Goal: Find specific page/section: Find specific page/section

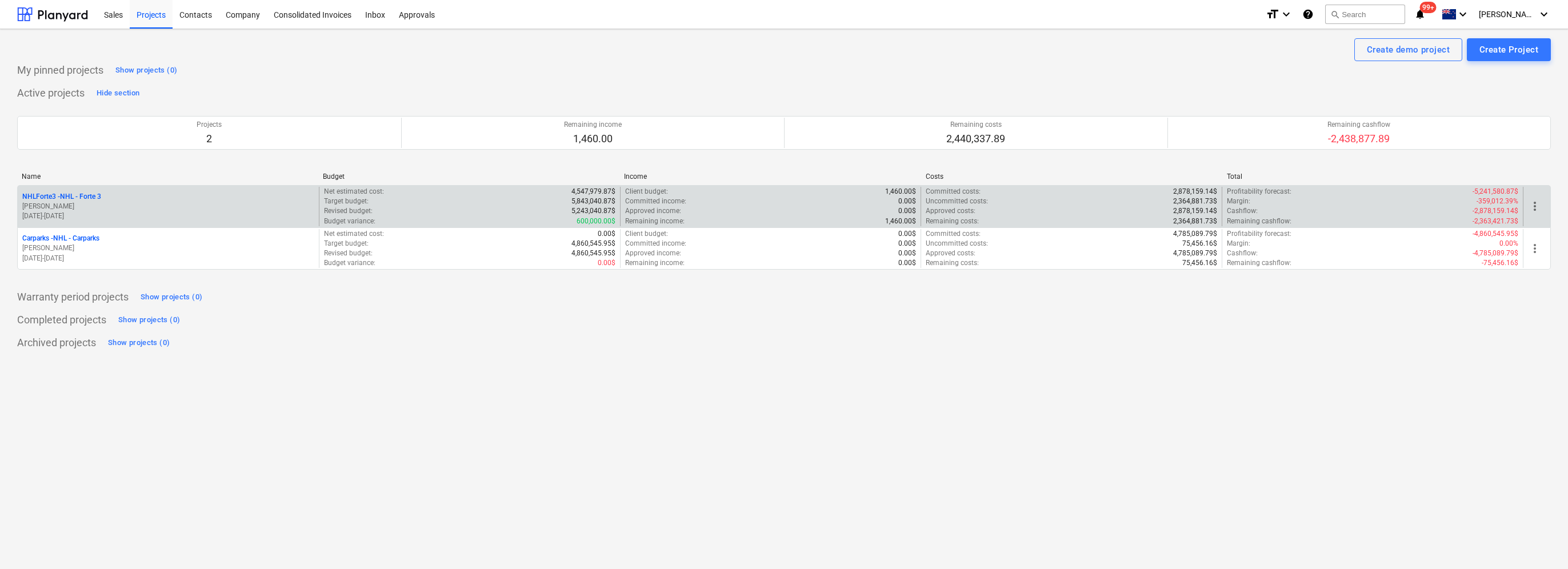
click at [91, 205] on p "[PERSON_NAME]" at bounding box center [168, 206] width 292 height 10
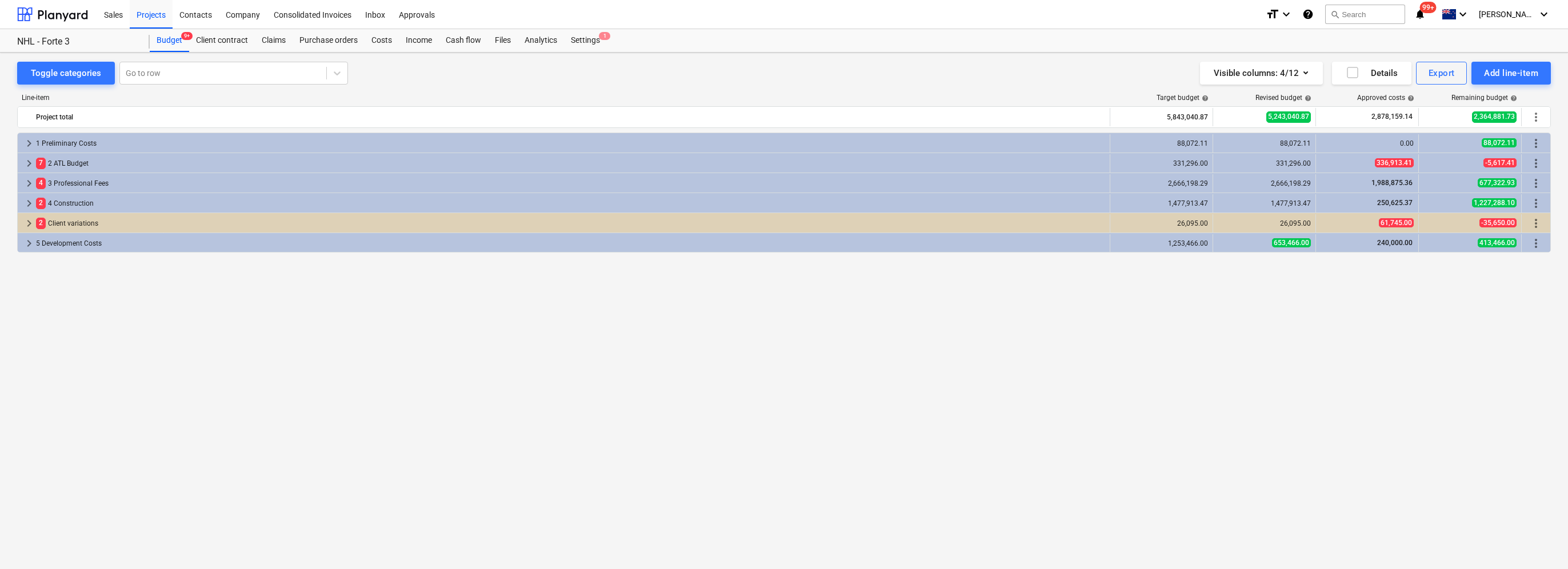
click at [280, 355] on div "keyboard_arrow_right 1 Preliminary Costs 88,072.11 88,072.11 0.00 88,072.11 mor…" at bounding box center [784, 327] width 1534 height 389
click at [29, 245] on span "keyboard_arrow_right" at bounding box center [29, 243] width 14 height 14
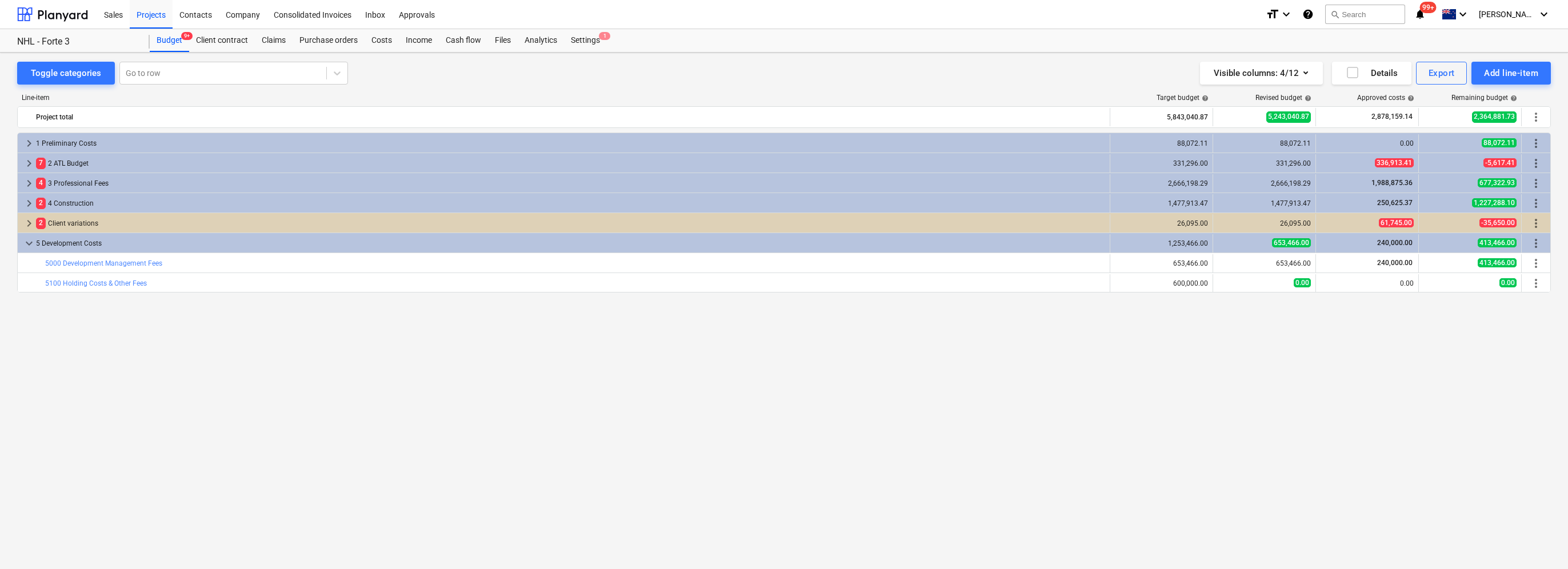
click at [54, 369] on div "keyboard_arrow_right 1 Preliminary Costs 88,072.11 88,072.11 0.00 88,072.11 mor…" at bounding box center [784, 327] width 1534 height 389
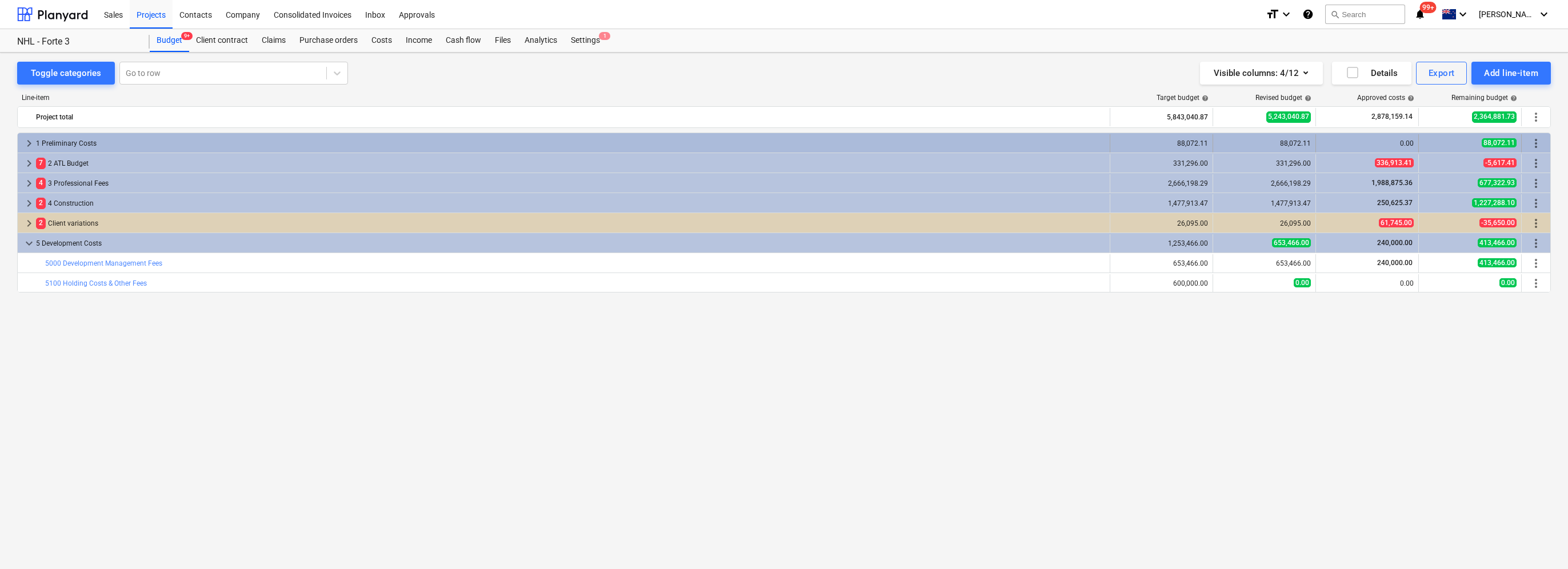
click at [25, 144] on span "keyboard_arrow_right" at bounding box center [29, 143] width 14 height 14
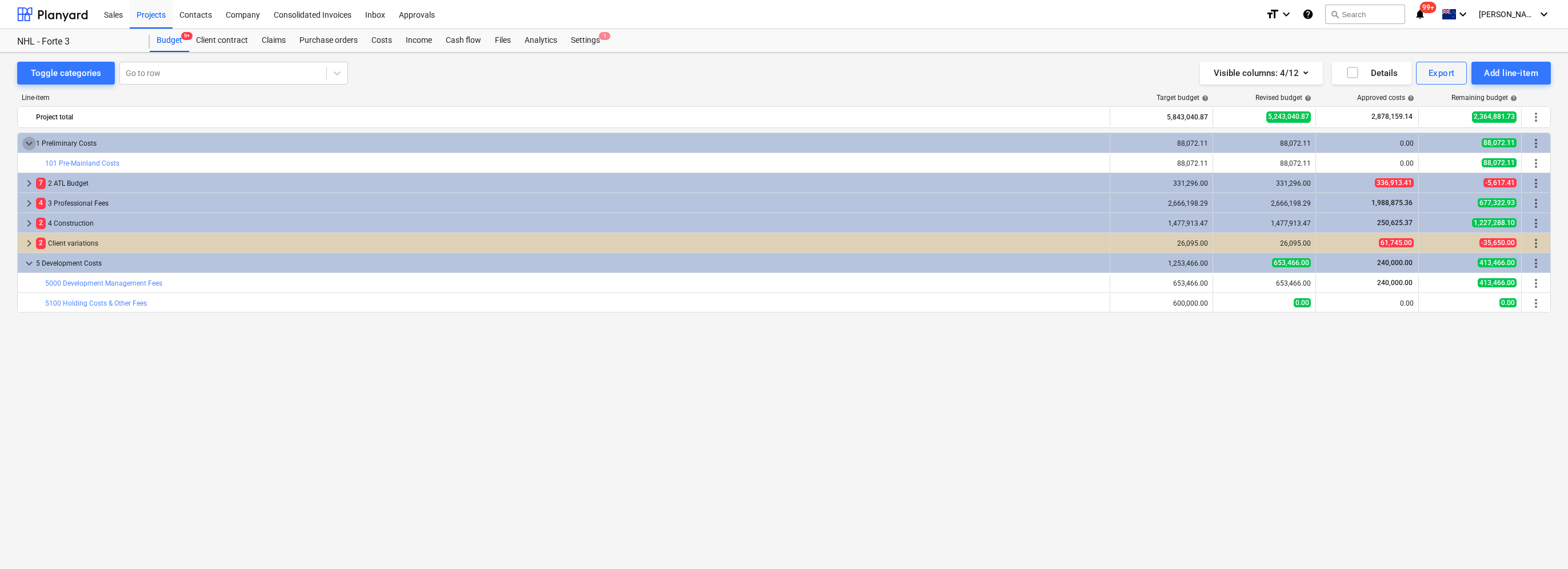
click at [25, 144] on span "keyboard_arrow_down" at bounding box center [29, 143] width 14 height 14
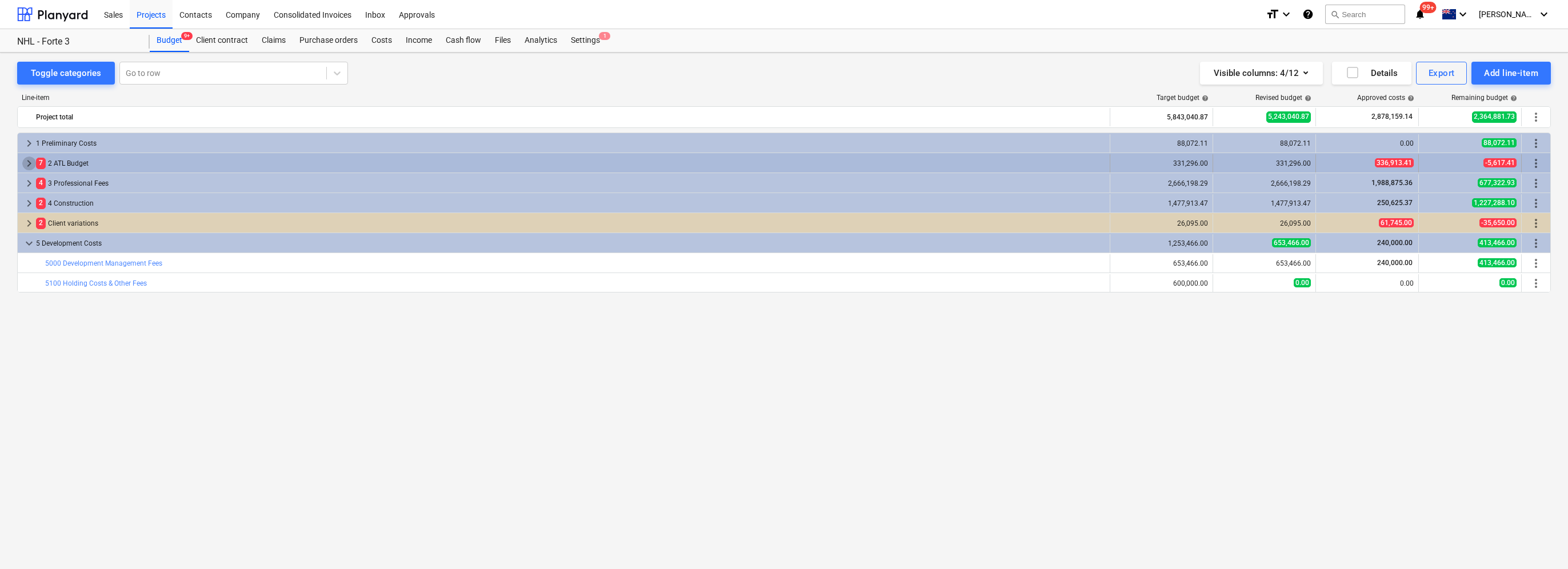
click at [25, 160] on span "keyboard_arrow_right" at bounding box center [29, 163] width 14 height 14
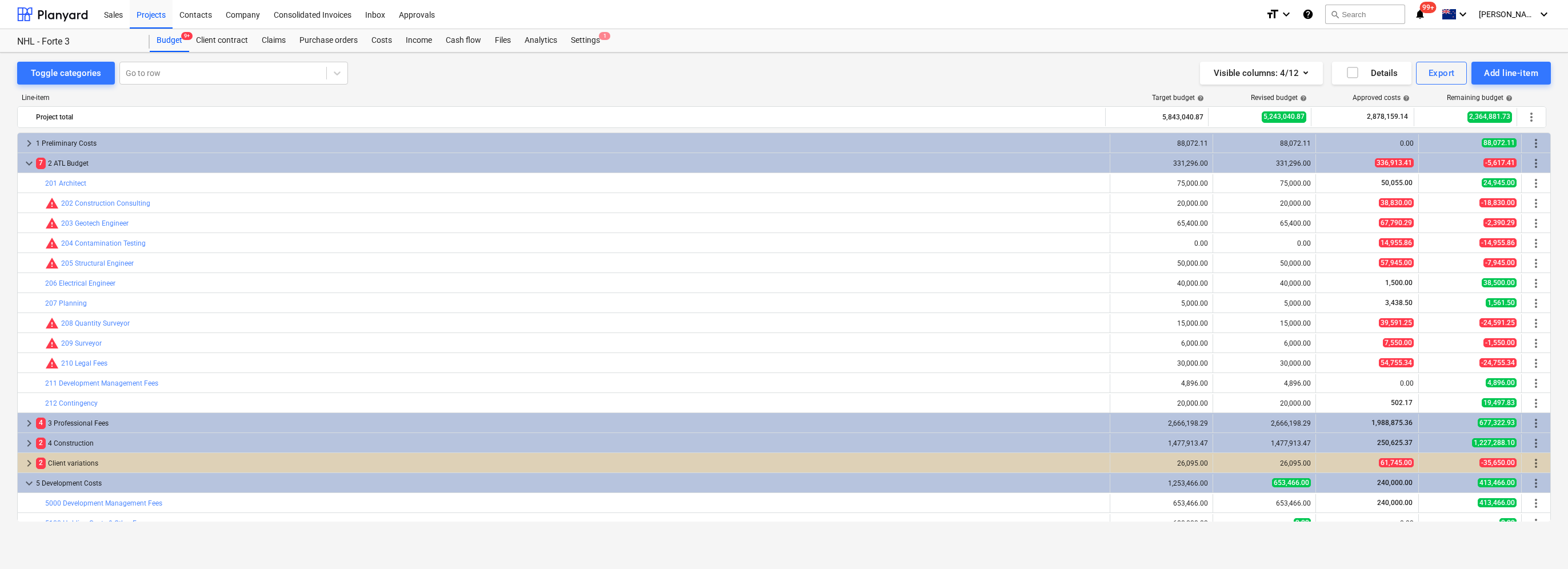
click at [25, 160] on span "keyboard_arrow_down" at bounding box center [29, 163] width 14 height 14
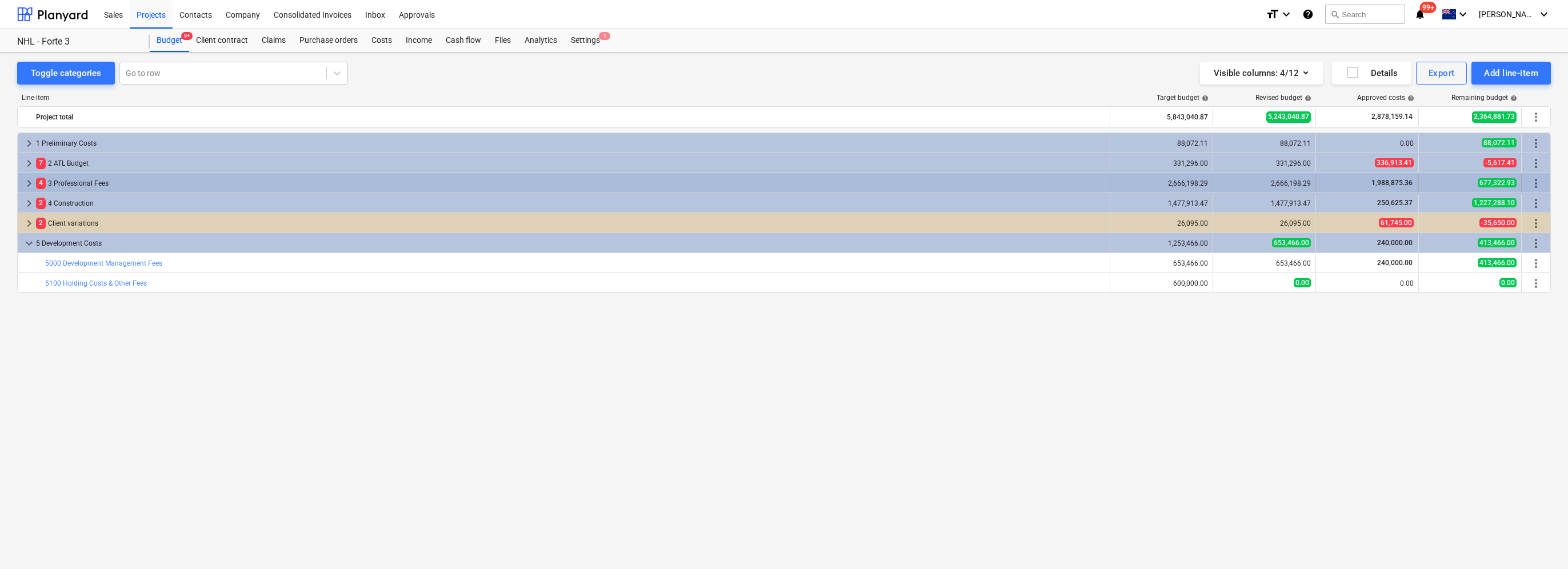
click at [32, 185] on span "keyboard_arrow_right" at bounding box center [29, 183] width 14 height 14
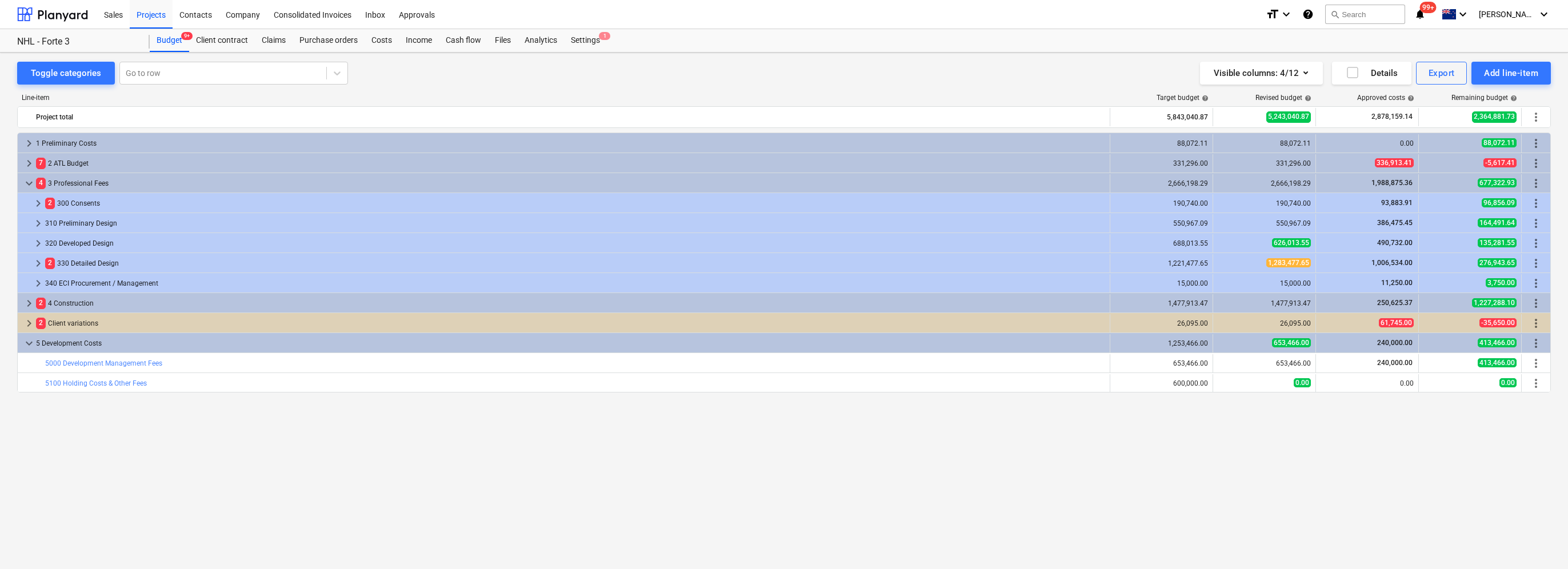
click at [32, 185] on span "keyboard_arrow_down" at bounding box center [29, 183] width 14 height 14
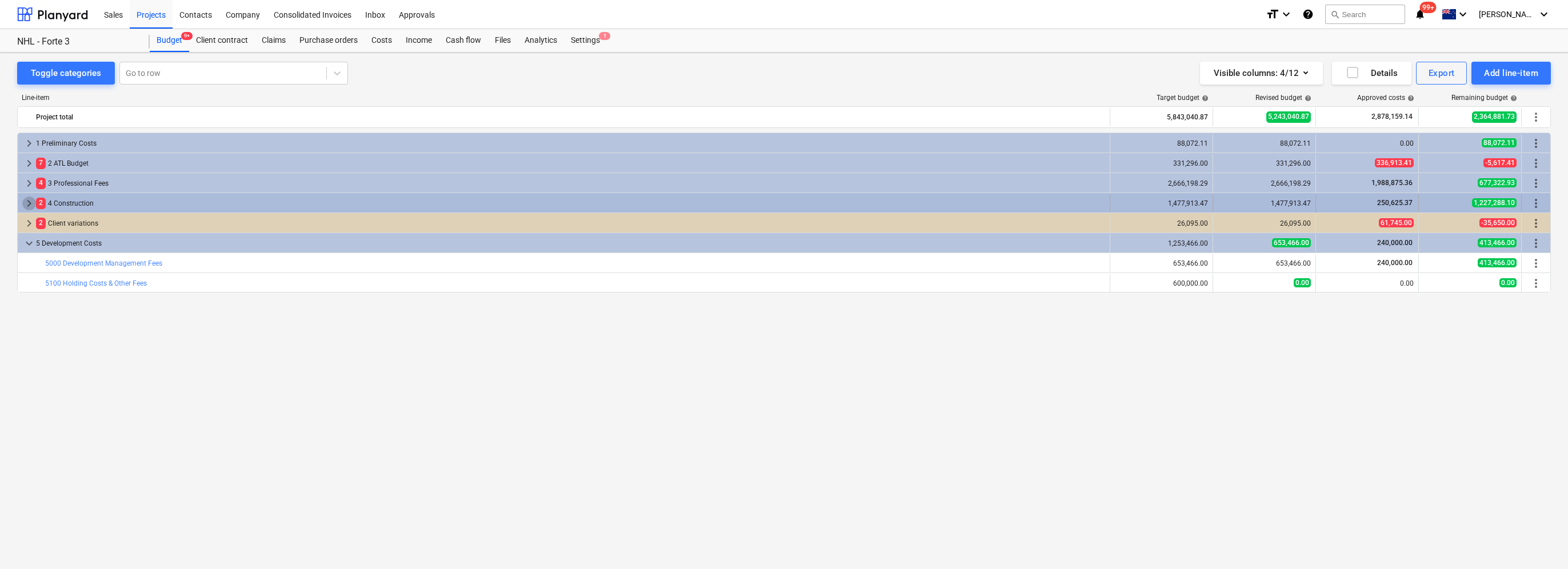
click at [32, 201] on span "keyboard_arrow_right" at bounding box center [29, 203] width 14 height 14
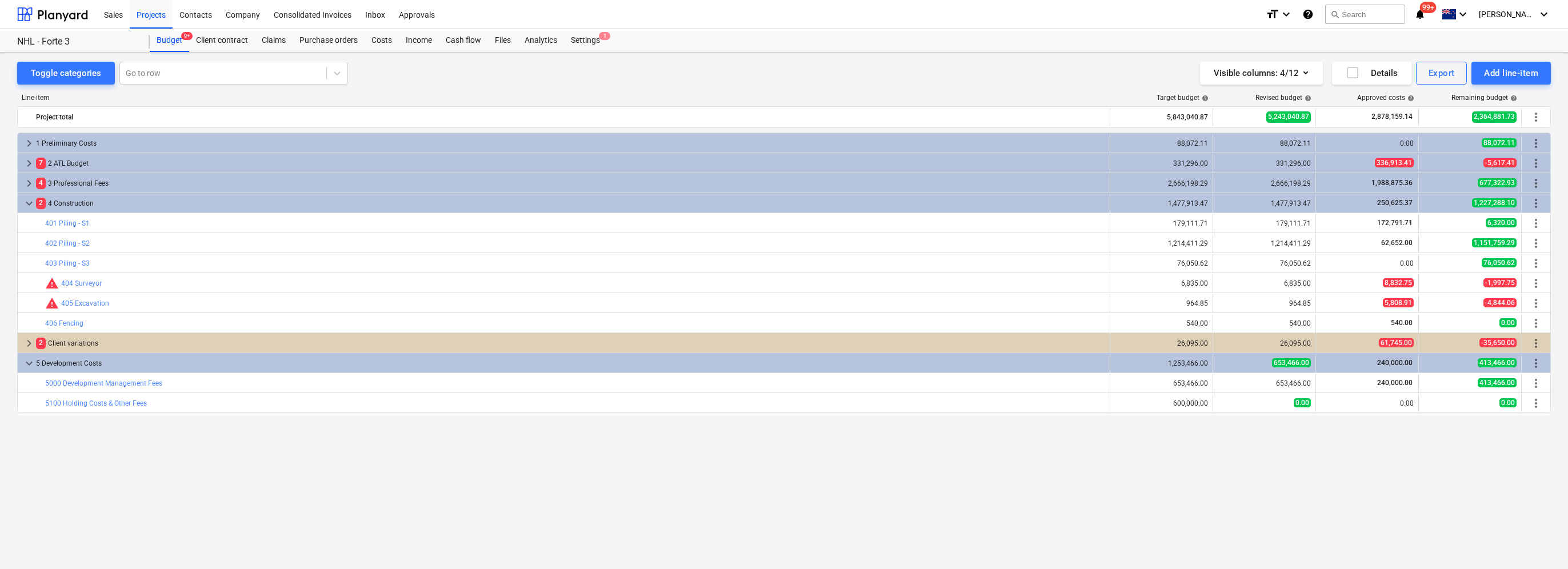
click at [32, 201] on span "keyboard_arrow_down" at bounding box center [29, 203] width 14 height 14
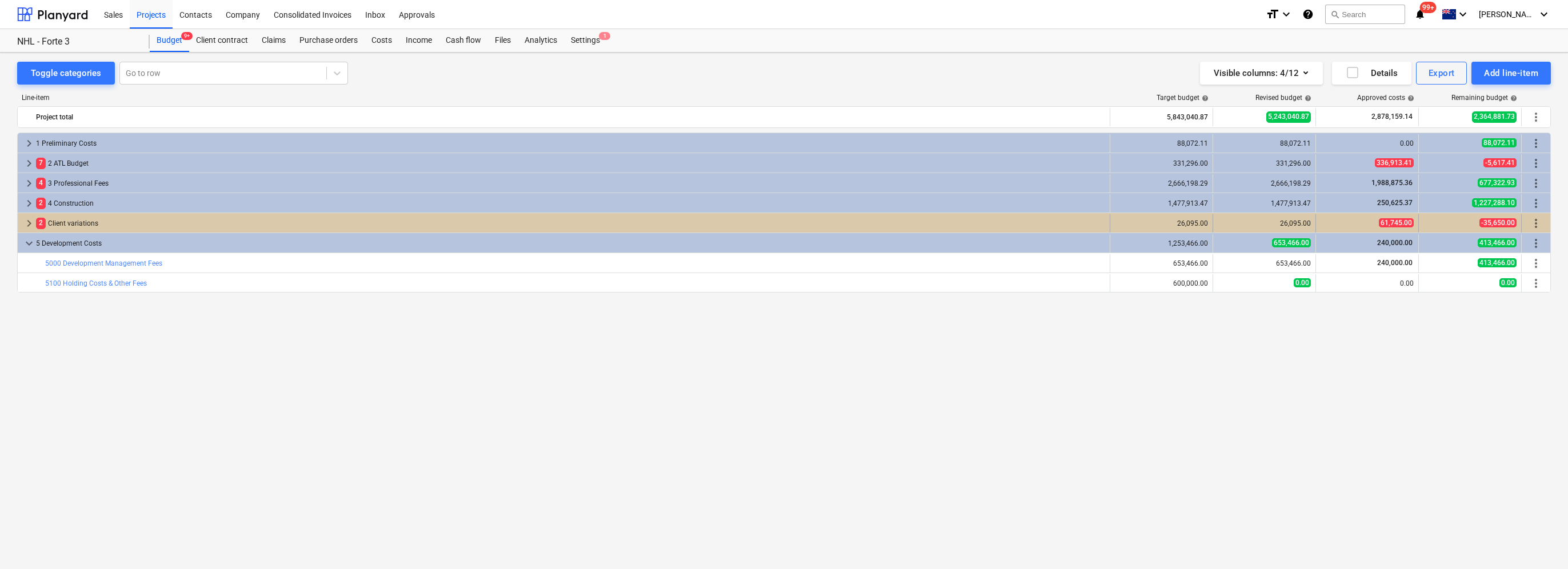
click at [26, 222] on span "keyboard_arrow_right" at bounding box center [29, 223] width 14 height 14
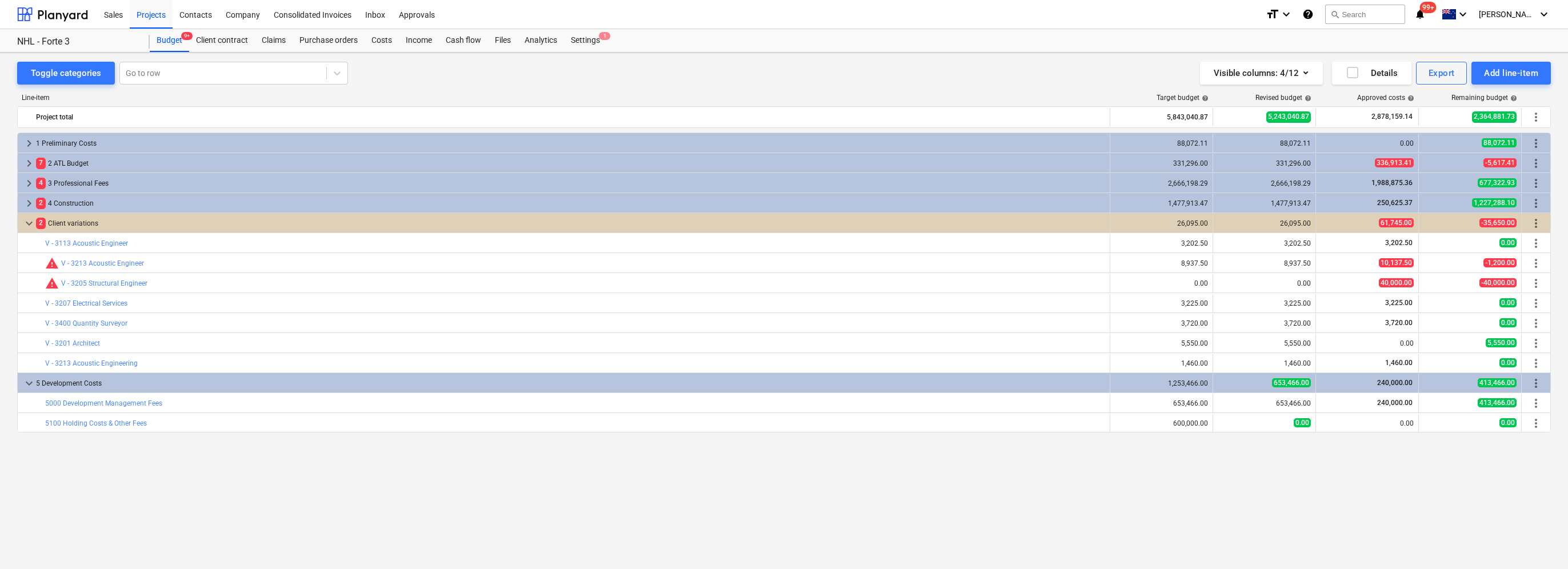
click at [26, 222] on span "keyboard_arrow_down" at bounding box center [29, 223] width 14 height 14
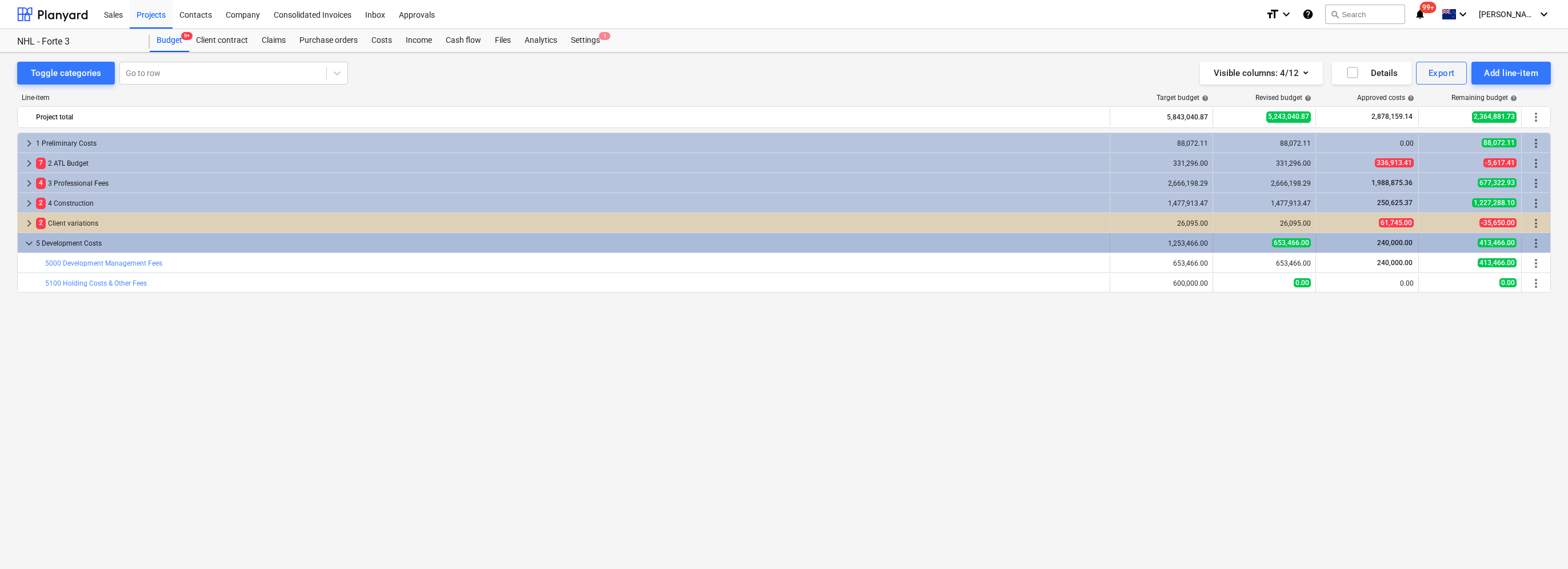
click at [29, 242] on span "keyboard_arrow_down" at bounding box center [29, 243] width 14 height 14
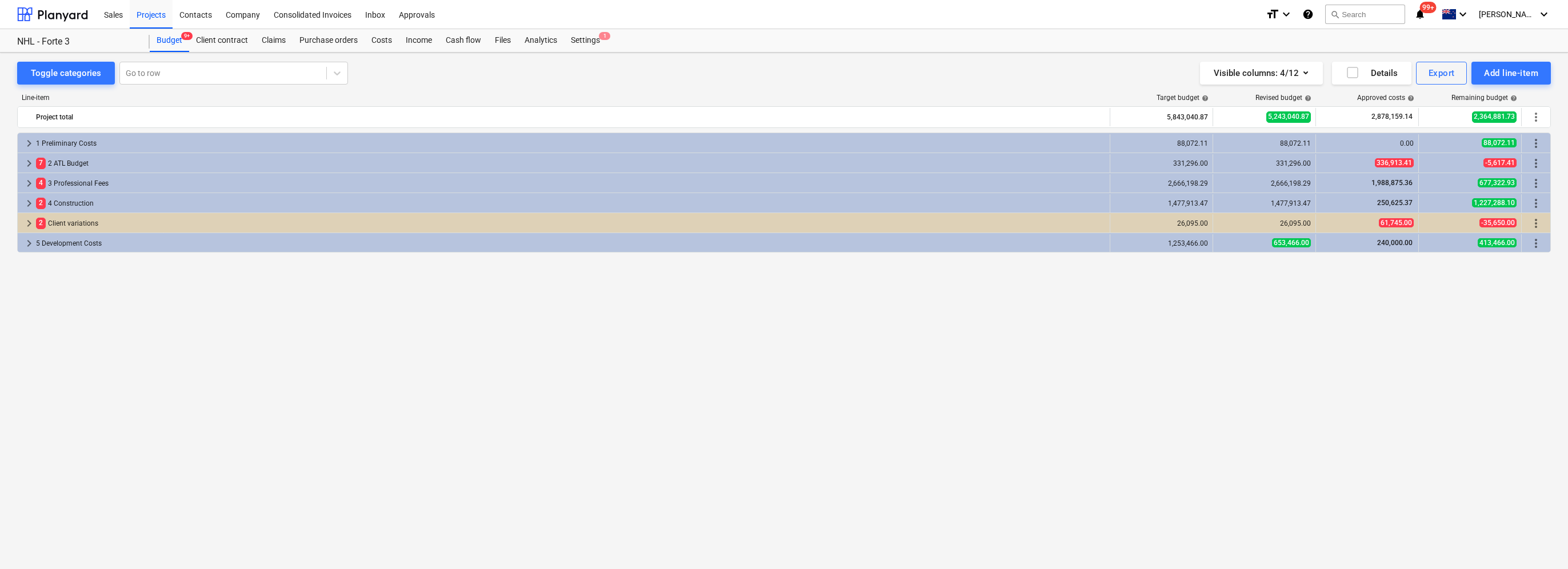
click at [29, 242] on span "keyboard_arrow_right" at bounding box center [29, 243] width 14 height 14
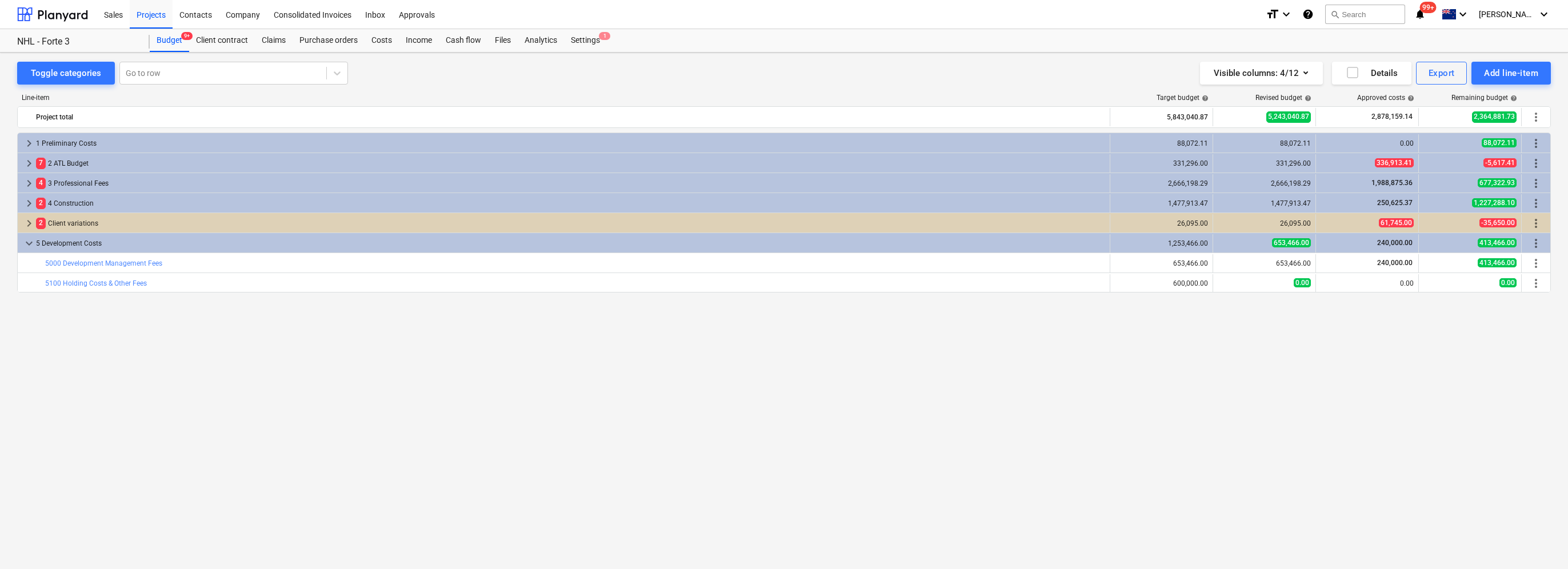
click at [54, 380] on div "keyboard_arrow_right 1 Preliminary Costs 88,072.11 88,072.11 0.00 88,072.11 mor…" at bounding box center [784, 327] width 1534 height 389
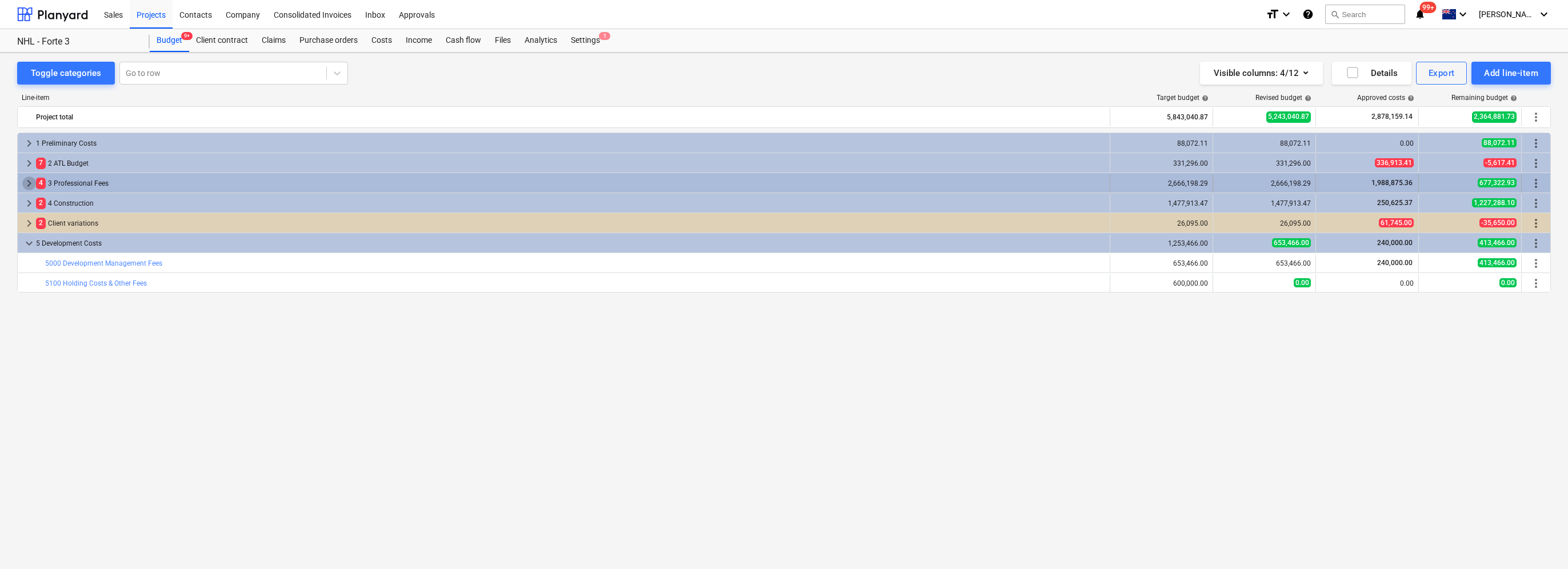
click at [24, 182] on span "keyboard_arrow_right" at bounding box center [29, 183] width 14 height 14
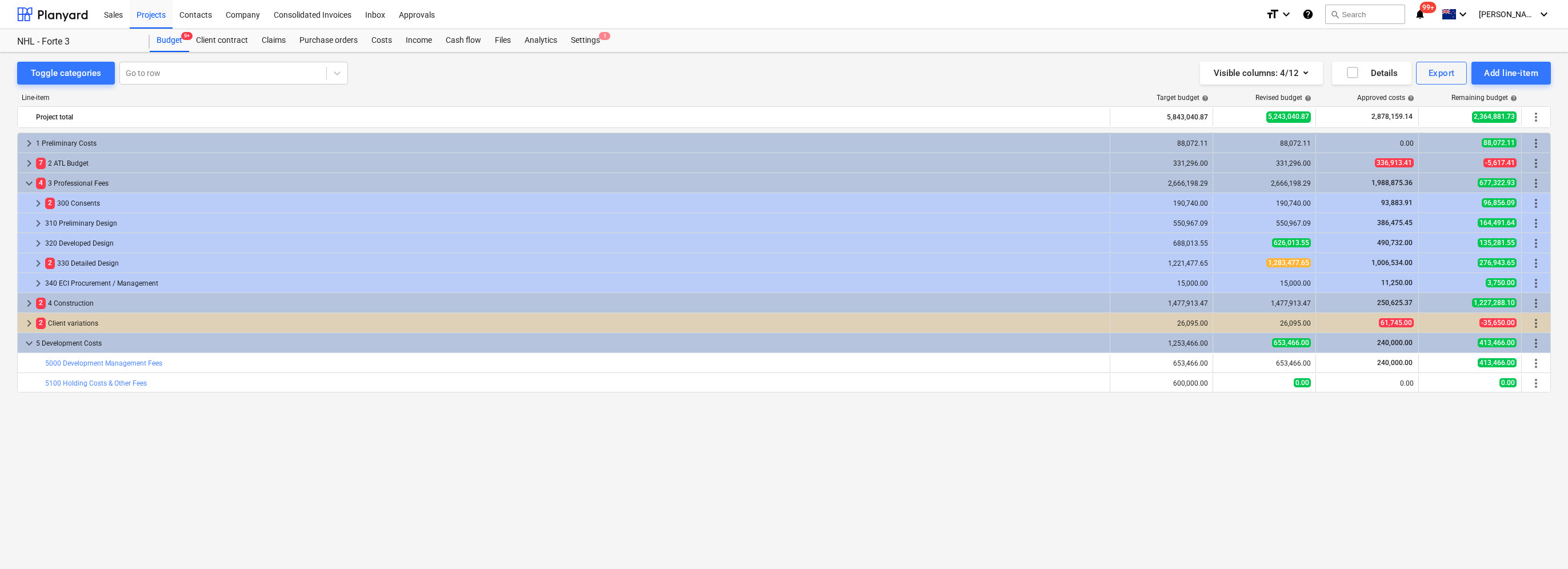
click at [297, 530] on div "Line-item Target budget help Revised budget help Approved costs help Remaining …" at bounding box center [784, 310] width 1534 height 451
click at [242, 452] on div "keyboard_arrow_right 1 Preliminary Costs 88,072.11 88,072.11 0.00 88,072.11 mor…" at bounding box center [784, 327] width 1534 height 389
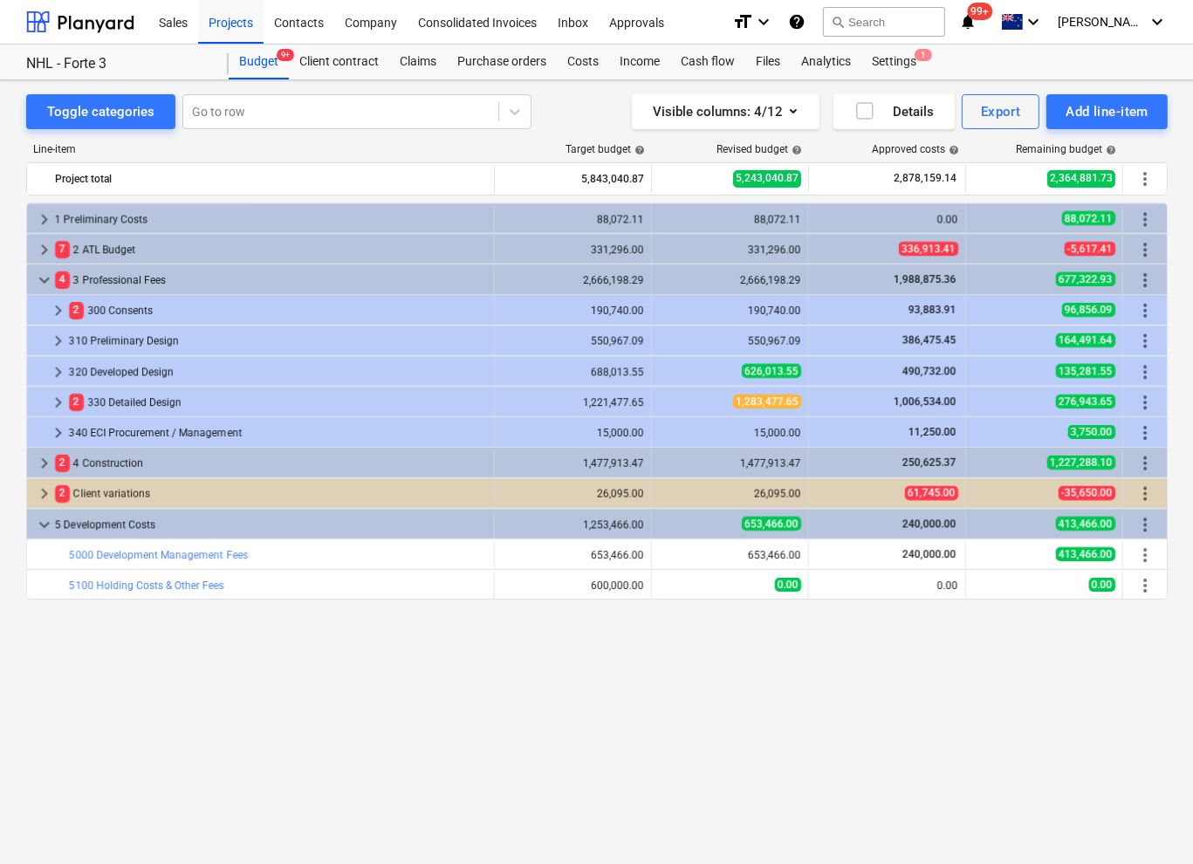
click at [491, 738] on div "keyboard_arrow_right 1 Preliminary Costs 88,072.11 88,072.11 0.00 88,072.11 mor…" at bounding box center [597, 496] width 1142 height 589
click at [46, 283] on span "keyboard_arrow_down" at bounding box center [44, 280] width 21 height 21
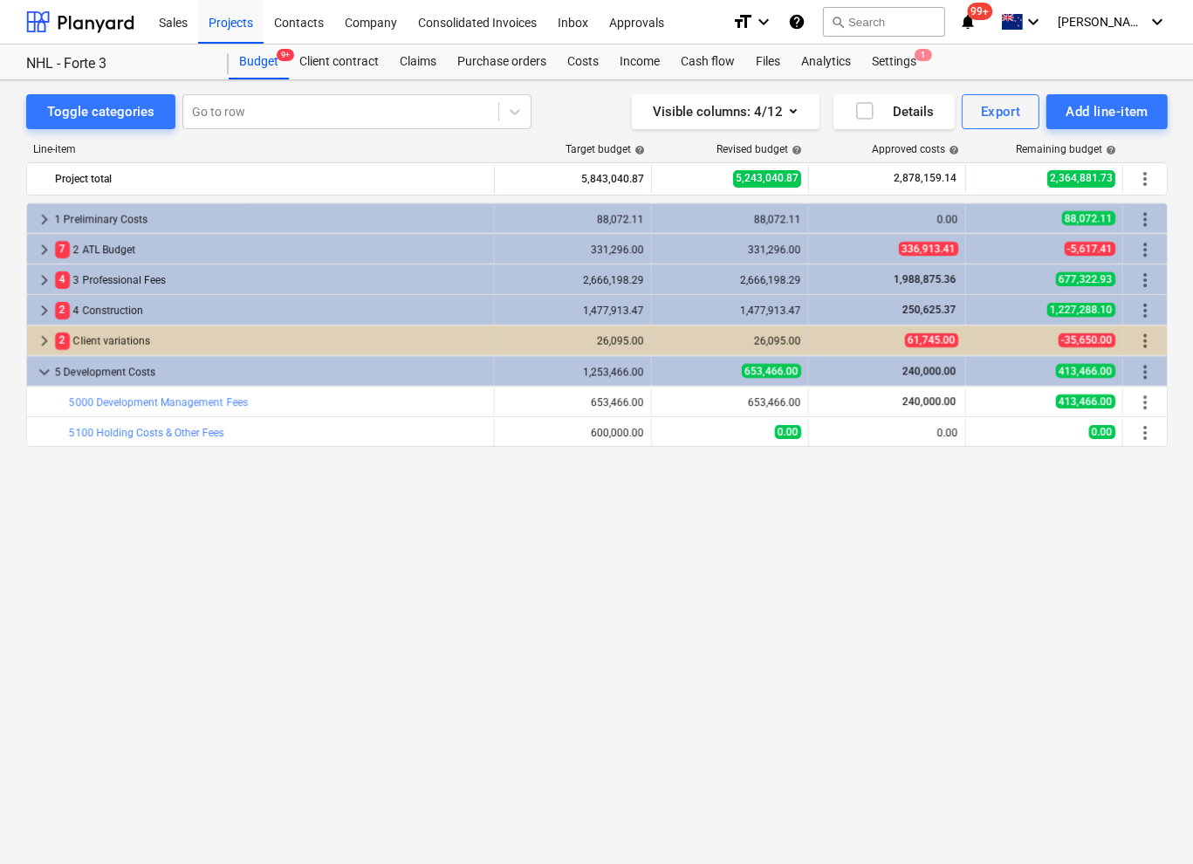
click at [112, 614] on div "keyboard_arrow_right 1 Preliminary Costs 88,072.11 88,072.11 0.00 88,072.11 mor…" at bounding box center [597, 496] width 1142 height 589
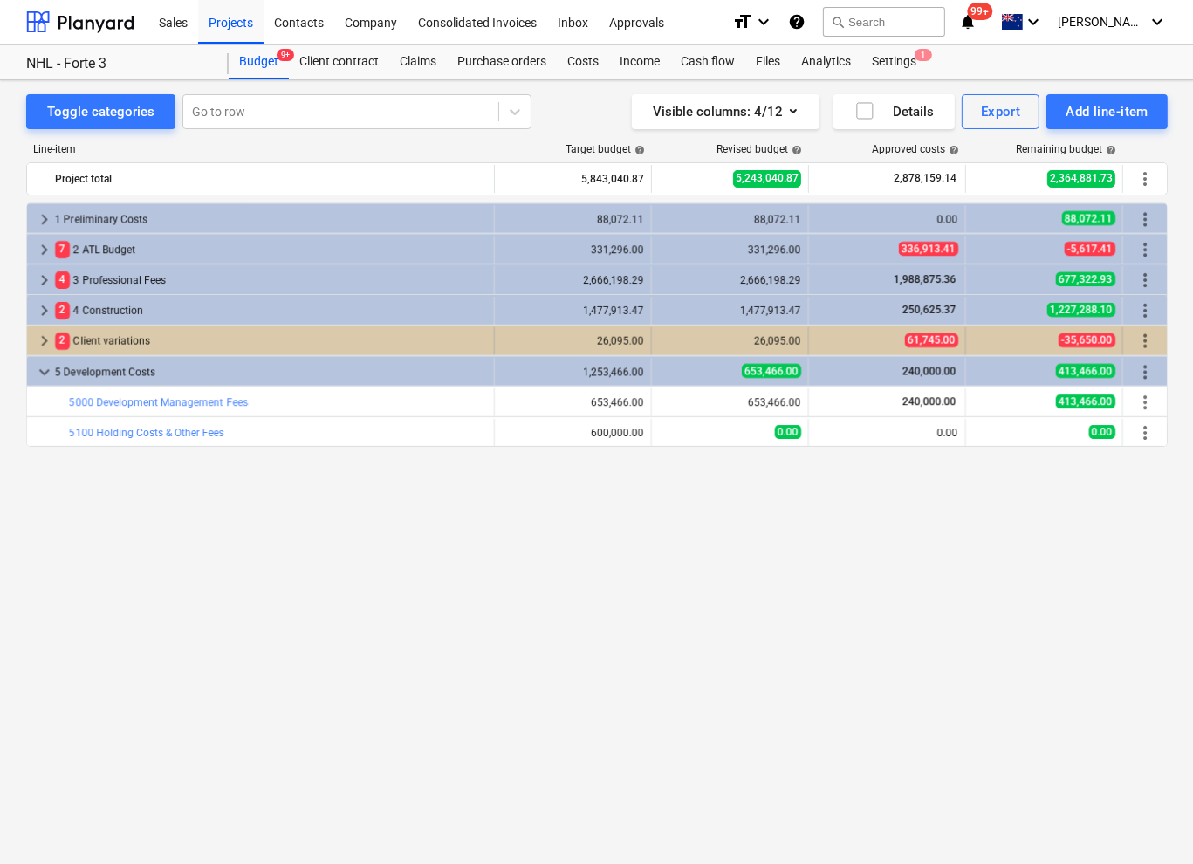
click at [45, 343] on span "keyboard_arrow_right" at bounding box center [44, 341] width 21 height 21
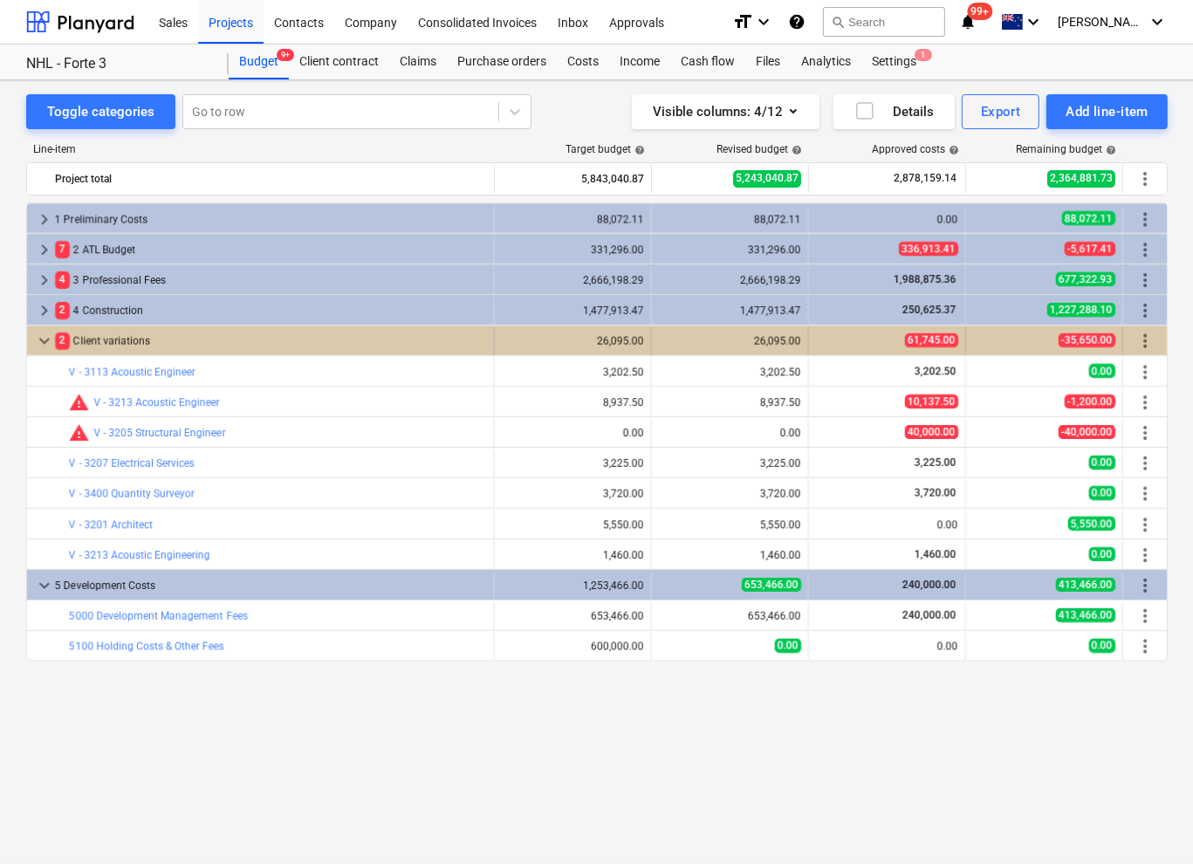
click at [43, 341] on span "keyboard_arrow_down" at bounding box center [44, 341] width 21 height 21
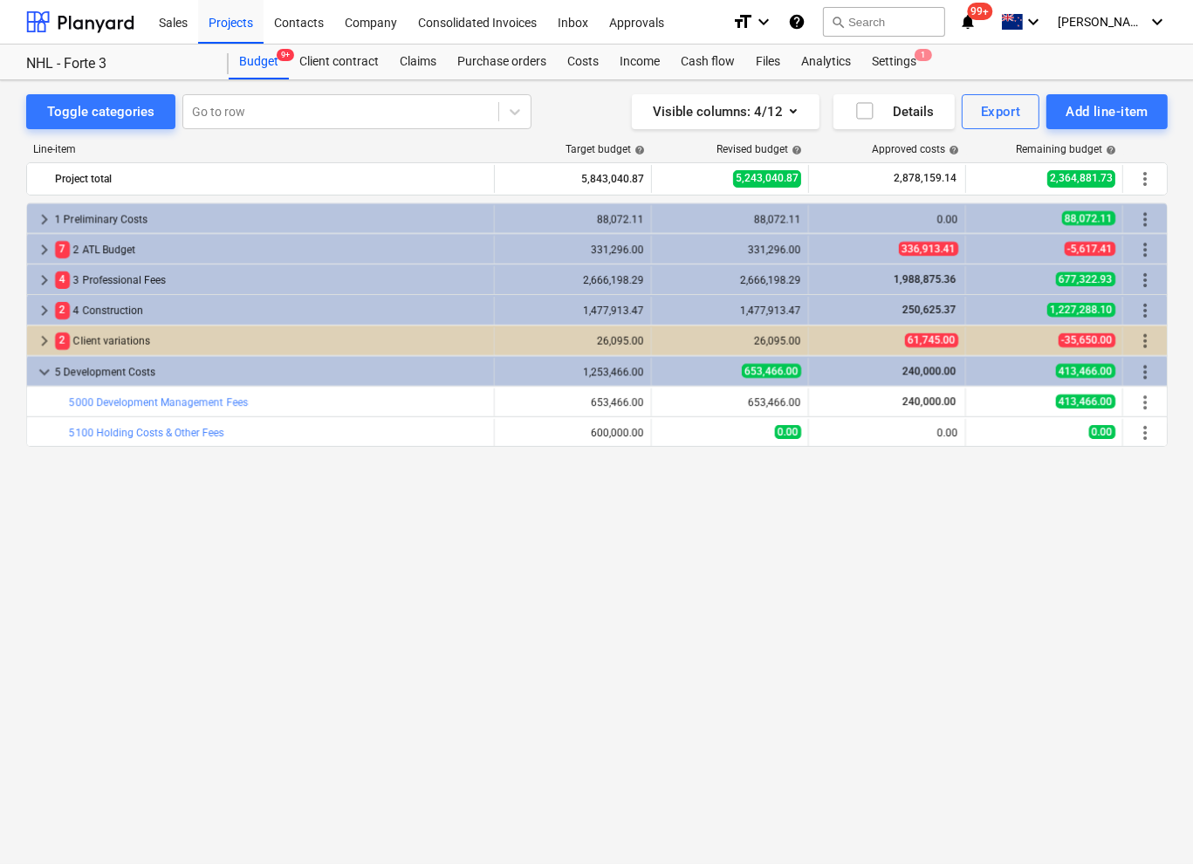
click at [154, 594] on div "keyboard_arrow_right 1 Preliminary Costs 88,072.11 88,072.11 0.00 88,072.11 mor…" at bounding box center [597, 496] width 1142 height 589
click at [120, 578] on div "keyboard_arrow_right 1 Preliminary Costs 88,072.11 88,072.11 0.00 88,072.11 mor…" at bounding box center [597, 496] width 1142 height 589
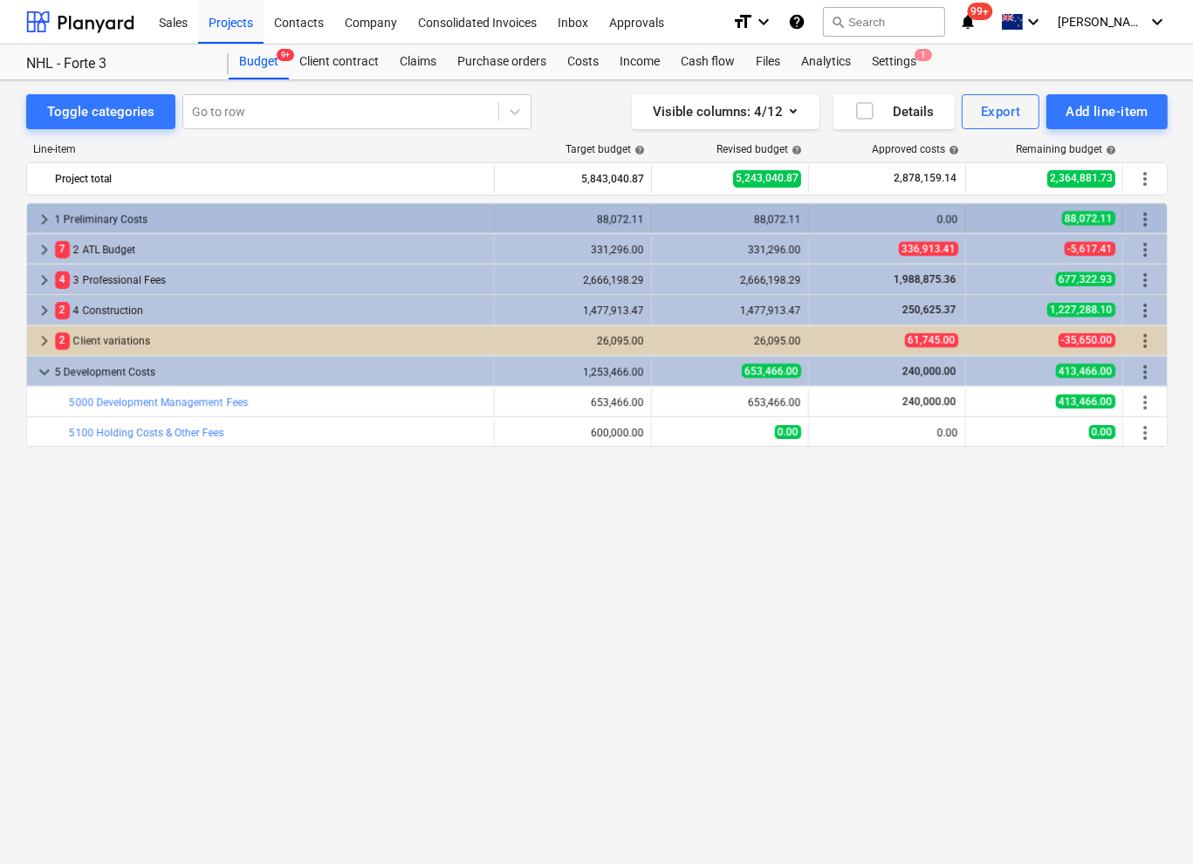
click at [42, 219] on span "keyboard_arrow_right" at bounding box center [44, 219] width 21 height 21
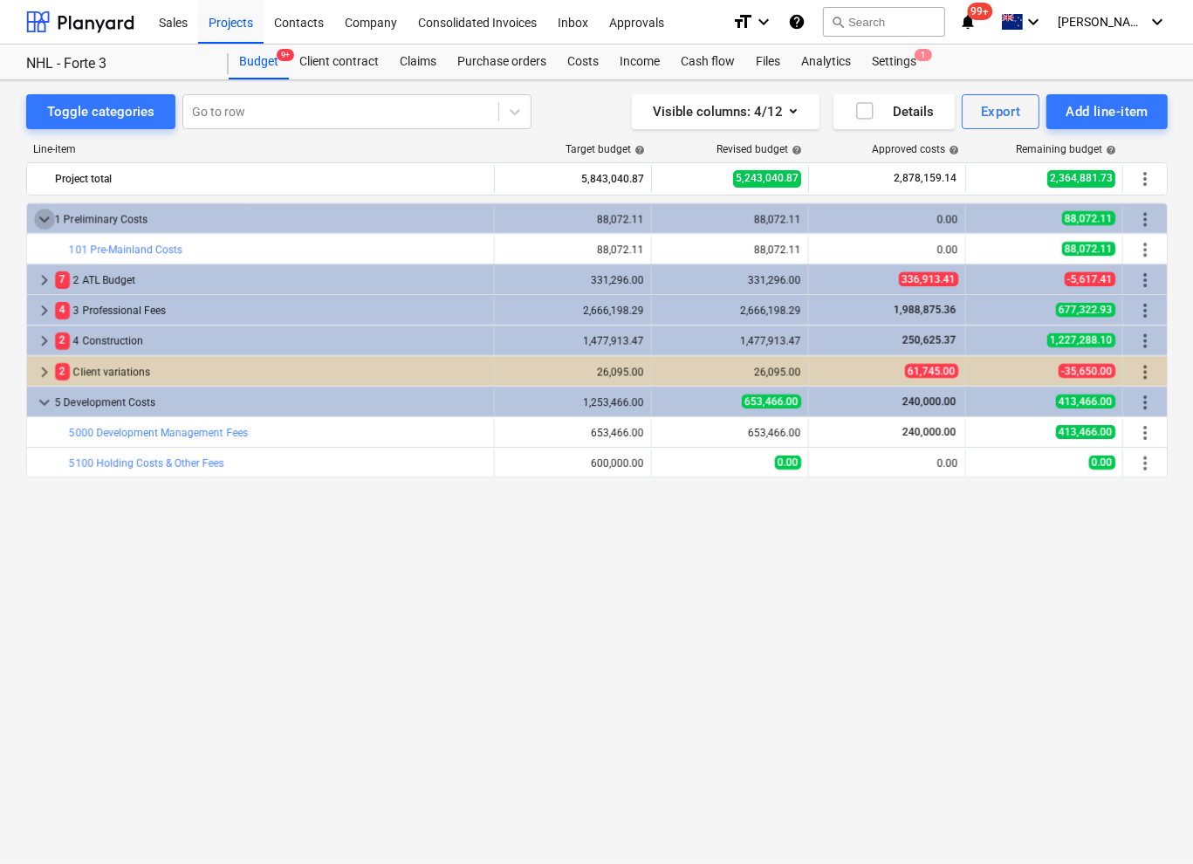
click at [42, 219] on span "keyboard_arrow_down" at bounding box center [44, 219] width 21 height 21
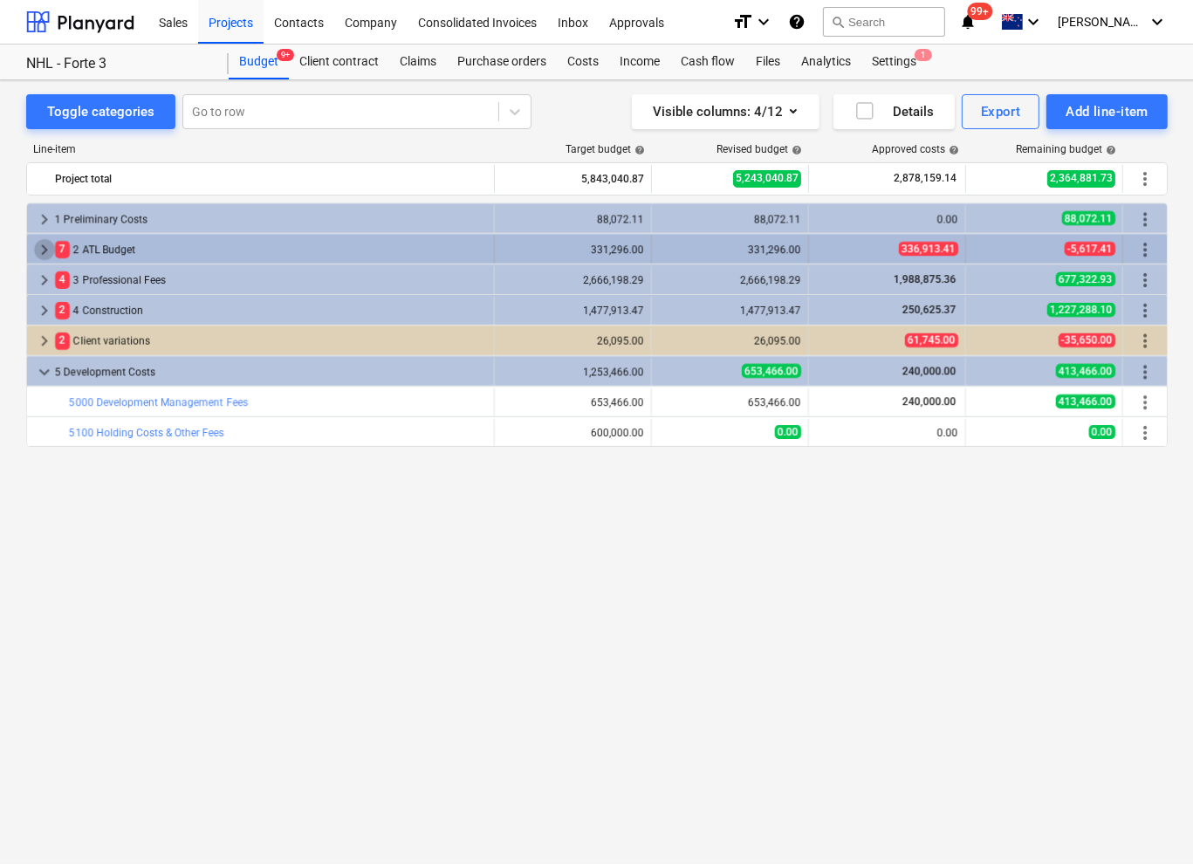
click at [44, 247] on span "keyboard_arrow_right" at bounding box center [44, 249] width 21 height 21
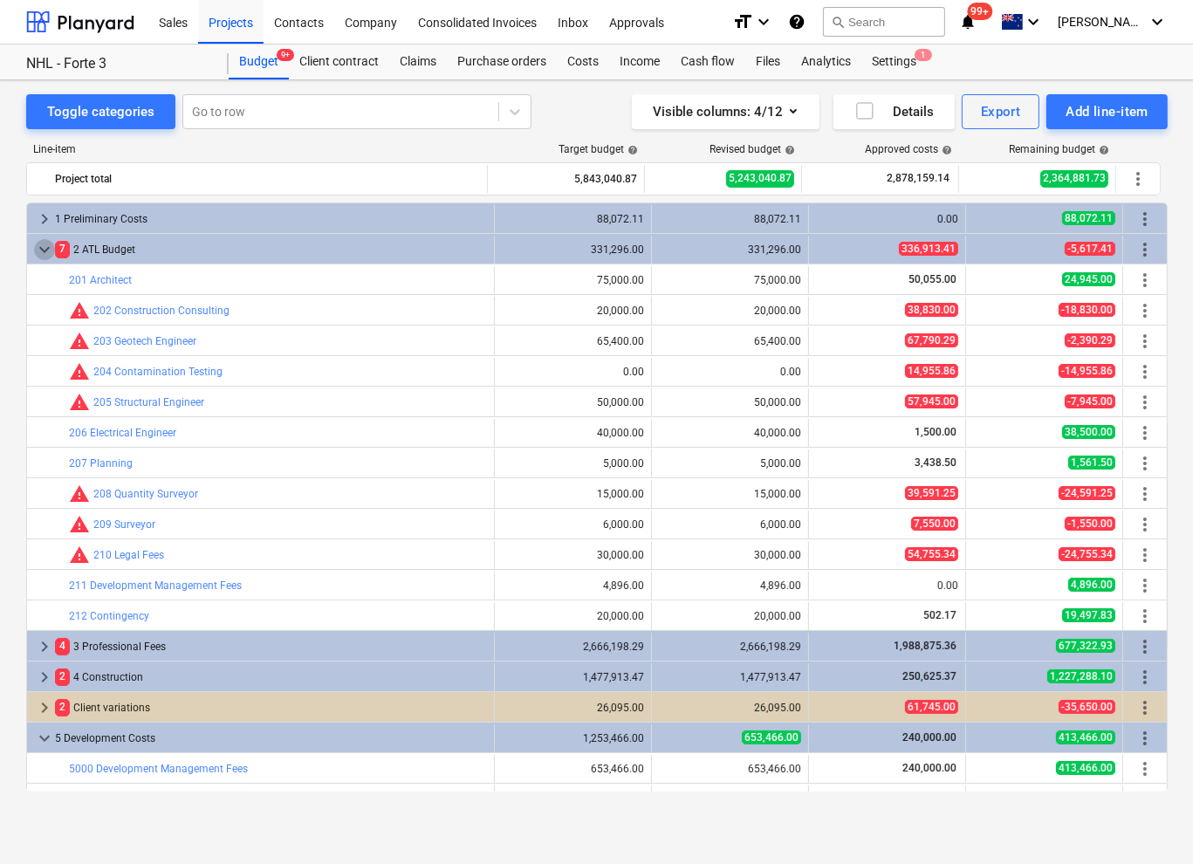
click at [44, 247] on span "keyboard_arrow_down" at bounding box center [44, 249] width 21 height 21
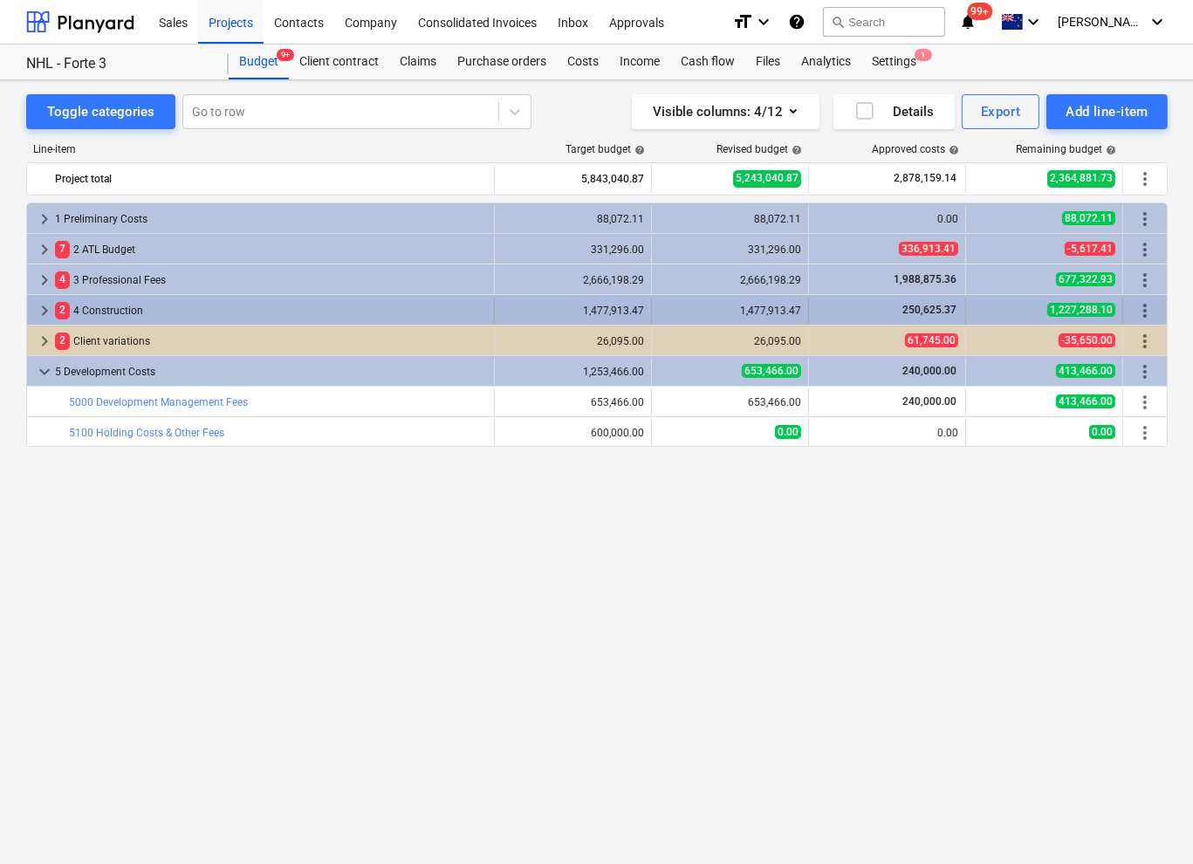
click at [47, 308] on span "keyboard_arrow_right" at bounding box center [44, 310] width 21 height 21
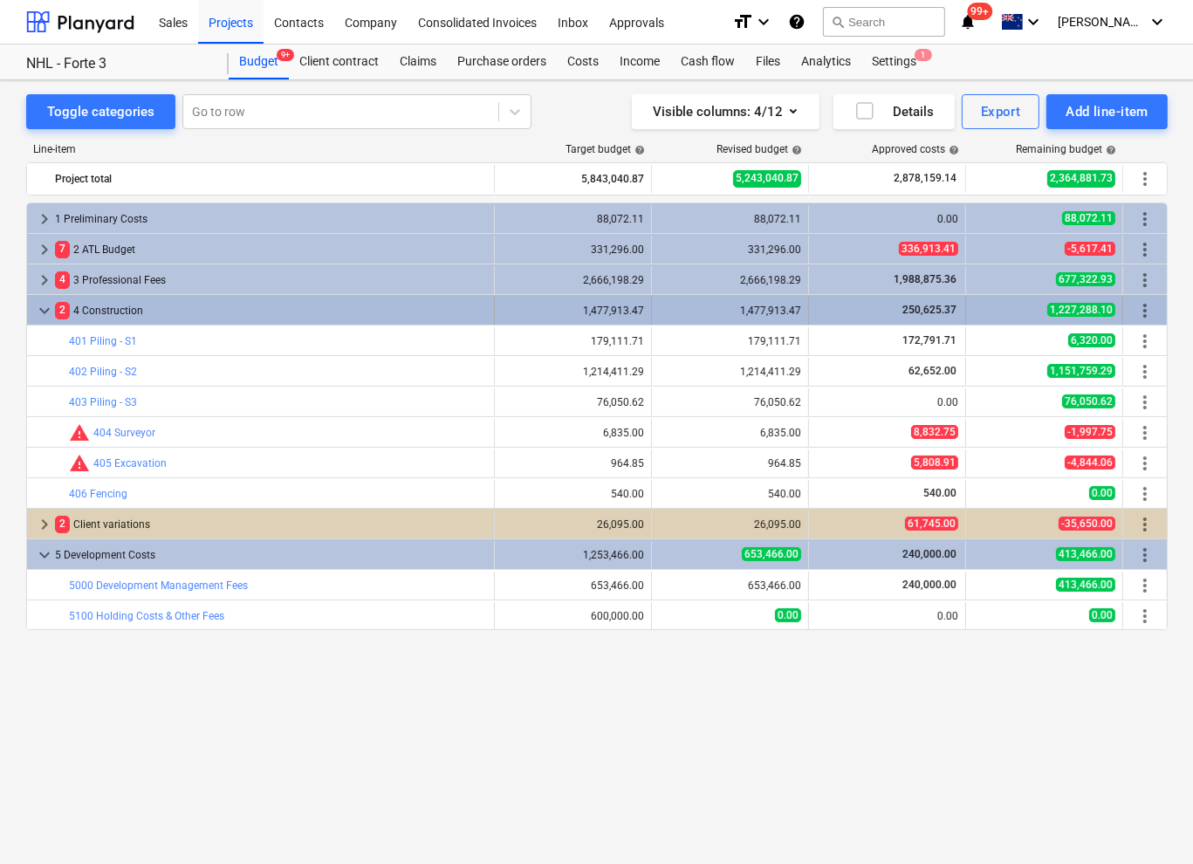
click at [45, 305] on span "keyboard_arrow_down" at bounding box center [44, 310] width 21 height 21
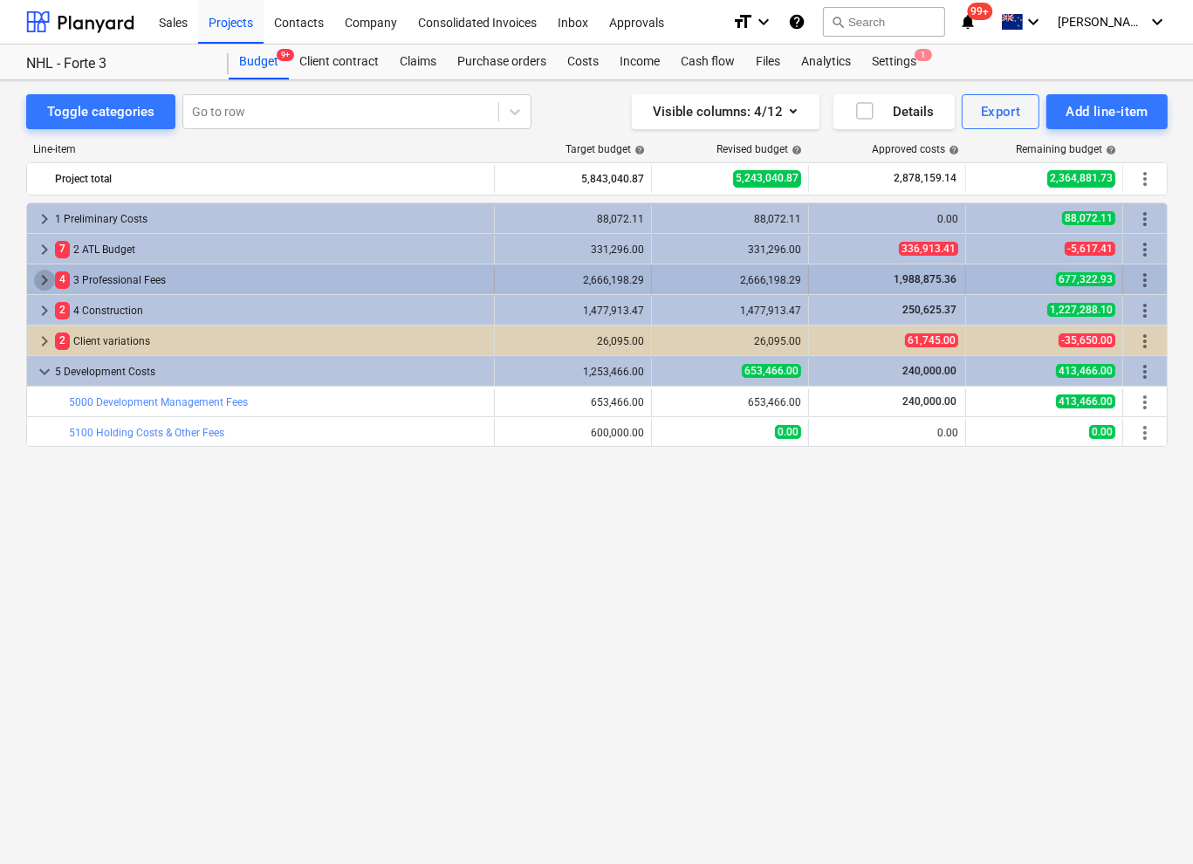
click at [35, 277] on span "keyboard_arrow_right" at bounding box center [44, 280] width 21 height 21
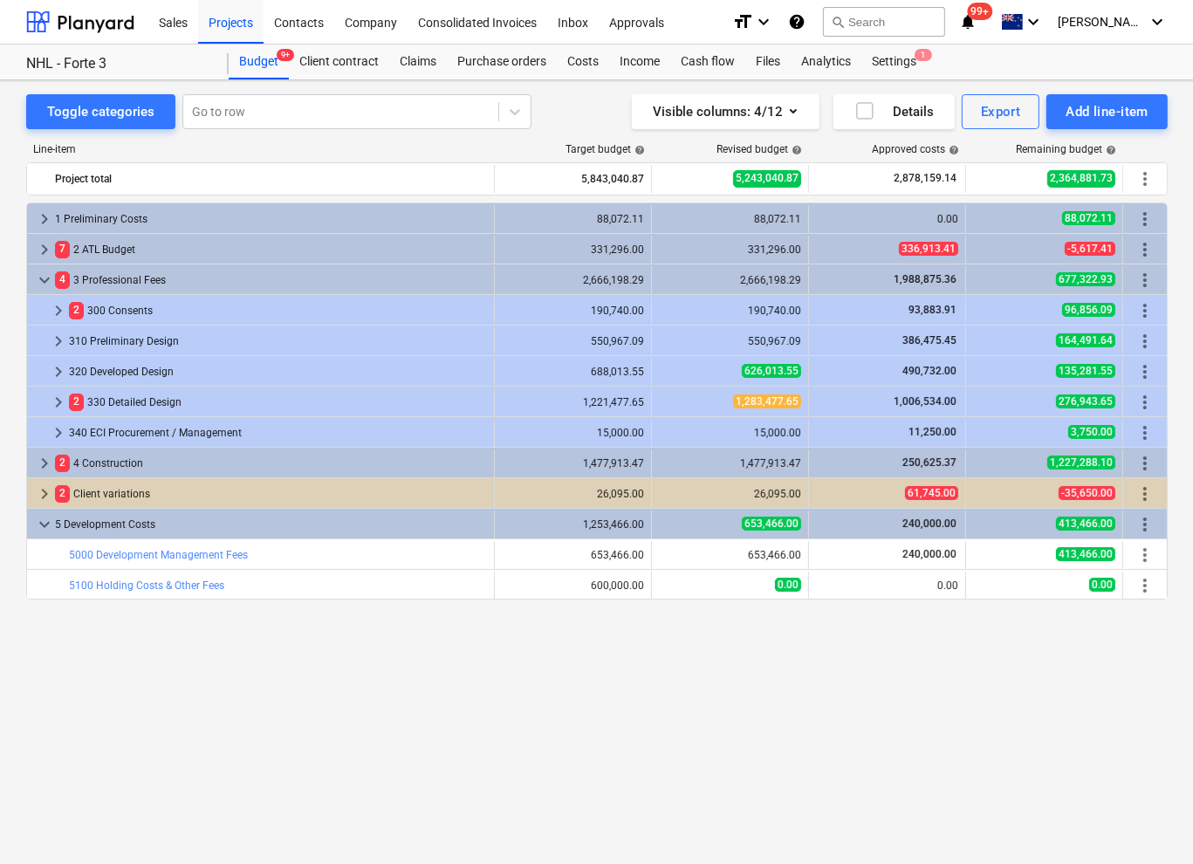
click at [608, 643] on div "keyboard_arrow_right 1 Preliminary Costs 88,072.11 88,072.11 0.00 88,072.11 mor…" at bounding box center [597, 496] width 1142 height 589
click at [426, 745] on div "keyboard_arrow_right 1 Preliminary Costs 88,072.11 88,072.11 0.00 88,072.11 mor…" at bounding box center [597, 496] width 1142 height 589
click at [414, 731] on div "keyboard_arrow_right 1 Preliminary Costs 88,072.11 88,072.11 0.00 88,072.11 mor…" at bounding box center [597, 496] width 1142 height 589
click at [447, 769] on div "keyboard_arrow_right 1 Preliminary Costs 88,072.11 88,072.11 0.00 88,072.11 mor…" at bounding box center [597, 496] width 1142 height 589
click at [896, 746] on div "keyboard_arrow_right 1 Preliminary Costs 88,072.11 88,072.11 0.00 88,072.11 mor…" at bounding box center [597, 496] width 1142 height 589
